Goal: Information Seeking & Learning: Understand process/instructions

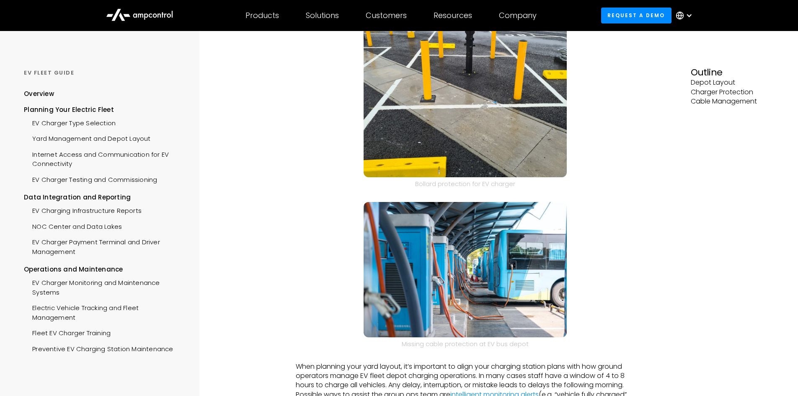
scroll to position [293, 0]
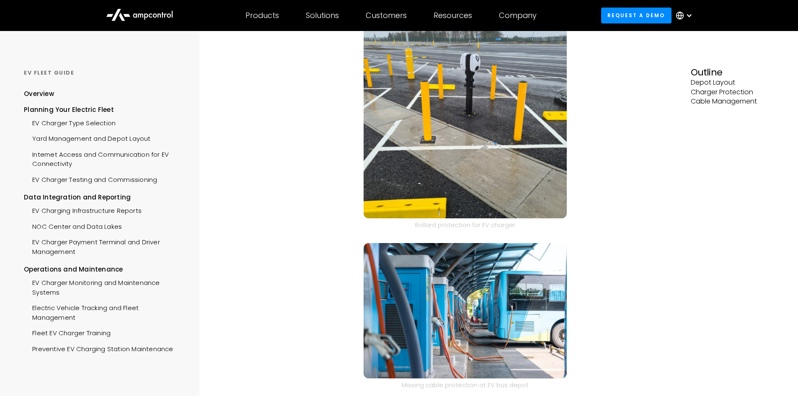
click at [707, 83] on p "Depot Layout" at bounding box center [732, 82] width 83 height 9
click at [707, 71] on h3 "Outline" at bounding box center [732, 72] width 83 height 11
click at [707, 73] on h3 "Outline" at bounding box center [732, 72] width 83 height 11
click at [707, 90] on p "Charger Protection" at bounding box center [732, 92] width 83 height 9
click at [704, 81] on p "Depot Layout" at bounding box center [732, 82] width 83 height 9
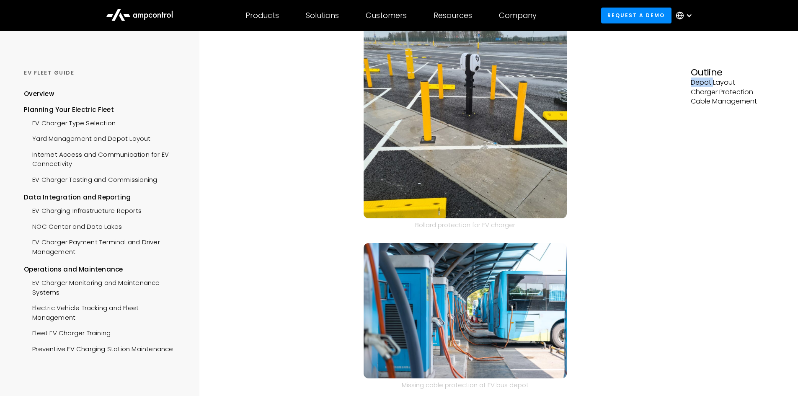
click at [704, 81] on p "Depot Layout" at bounding box center [732, 82] width 83 height 9
click at [704, 82] on p "Depot Layout" at bounding box center [732, 82] width 83 height 9
click at [636, 93] on div "Planning Your Electric Fleet Yard Management and Depot Layout How to Define Lay…" at bounding box center [465, 157] width 451 height 838
